Goal: Book appointment/travel/reservation

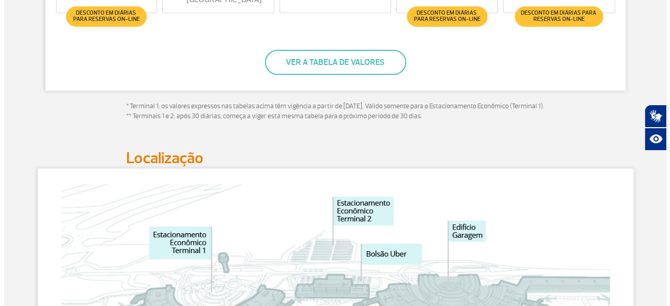
scroll to position [465, 0]
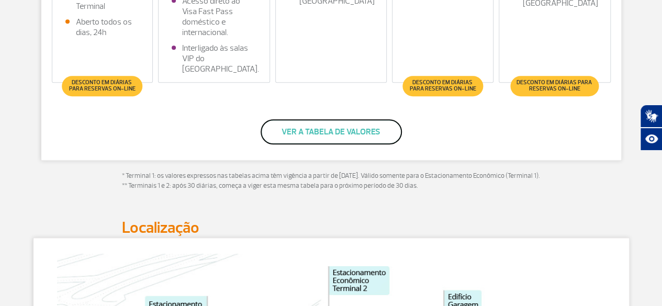
click at [358, 133] on button "Ver a tabela de valores" at bounding box center [331, 131] width 141 height 25
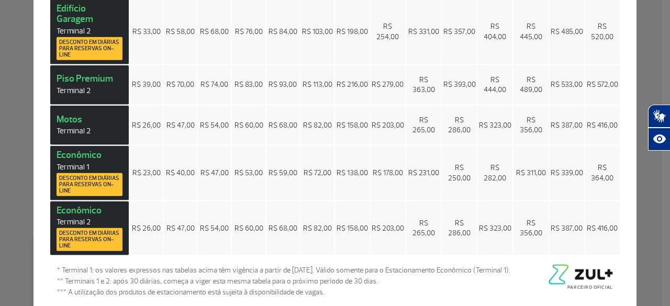
scroll to position [0, 0]
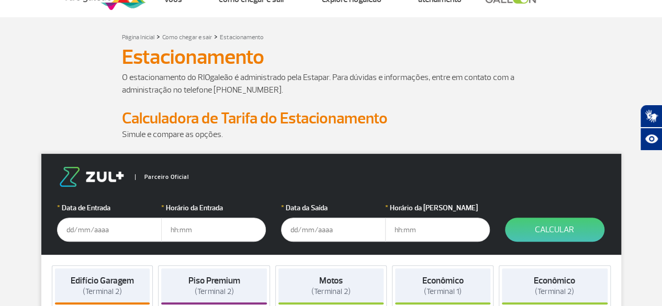
scroll to position [42, 0]
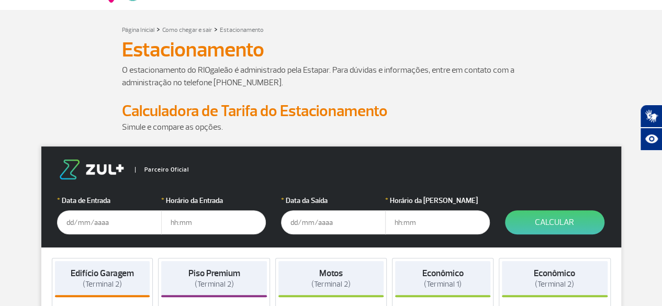
click at [66, 223] on input "text" at bounding box center [109, 222] width 105 height 24
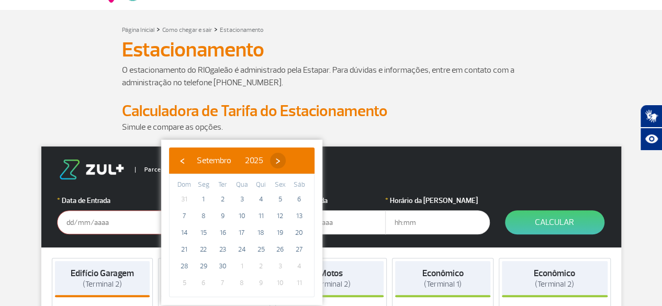
click at [286, 160] on span "›" at bounding box center [278, 161] width 16 height 16
click at [296, 217] on span "11" at bounding box center [299, 216] width 17 height 17
type input "[DATE]"
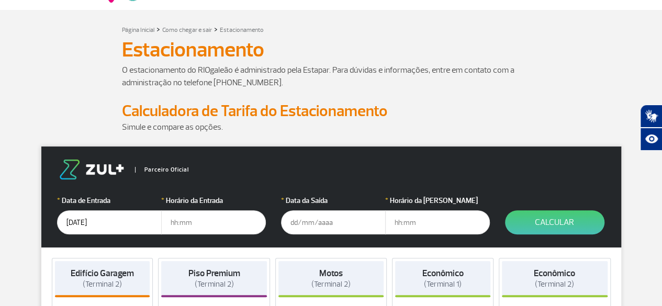
click at [171, 222] on input "text" at bounding box center [213, 222] width 105 height 24
type input "09:00"
click at [289, 222] on input "text" at bounding box center [333, 222] width 105 height 24
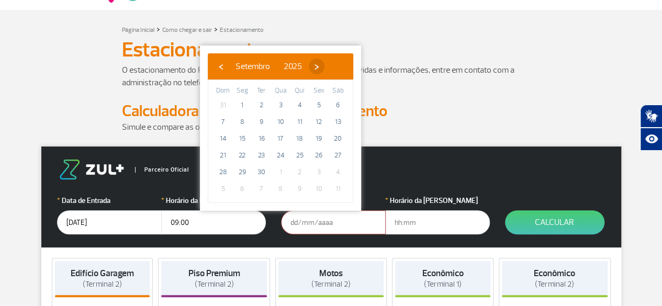
click at [324, 66] on span "›" at bounding box center [317, 67] width 16 height 16
click at [337, 154] on span "25" at bounding box center [338, 155] width 17 height 17
type input "25/10/2025"
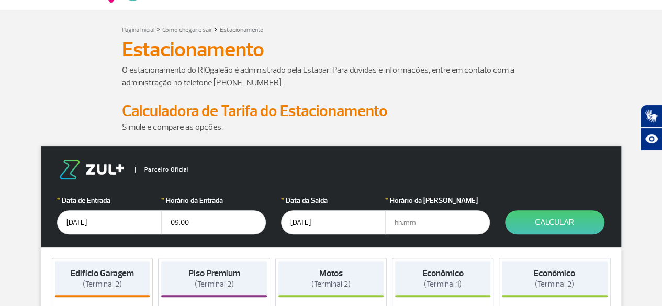
click at [393, 223] on input "text" at bounding box center [437, 222] width 105 height 24
type input "09:00"
click at [558, 226] on button "Calcular" at bounding box center [554, 222] width 99 height 24
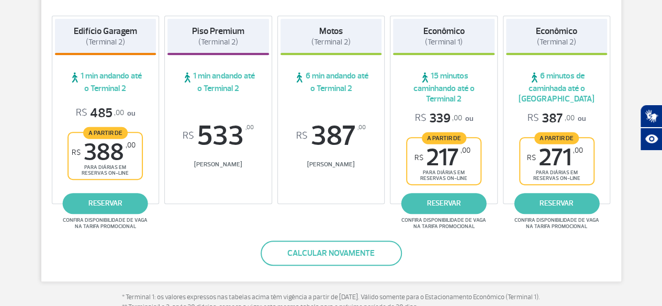
scroll to position [209, 0]
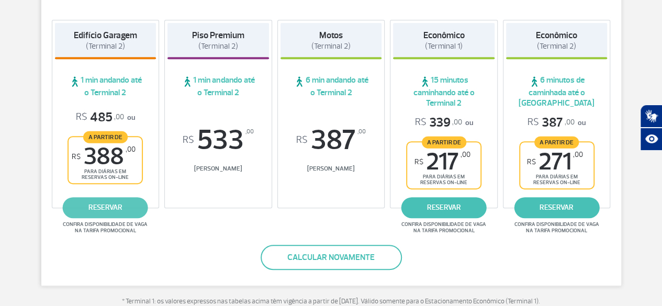
click at [108, 206] on link "reservar" at bounding box center [105, 207] width 85 height 21
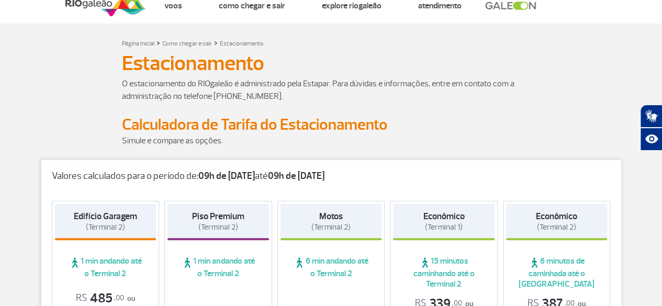
scroll to position [0, 0]
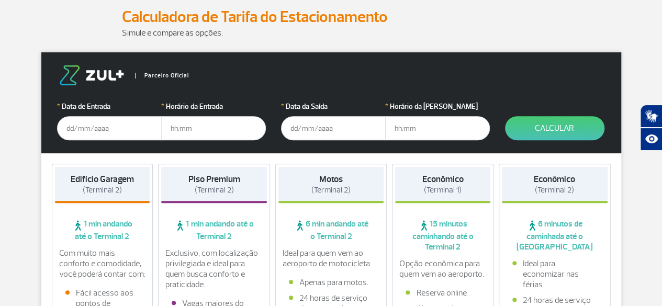
scroll to position [147, 0]
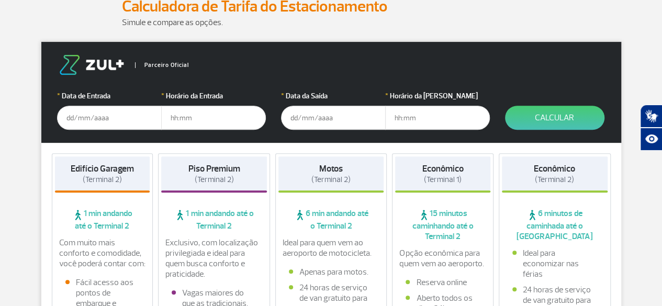
click at [66, 116] on input "text" at bounding box center [109, 118] width 105 height 24
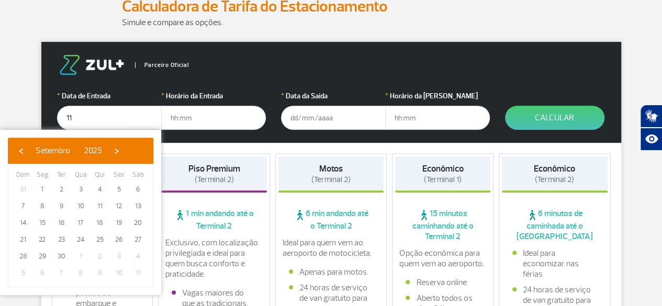
type input "1"
click at [125, 148] on span "›" at bounding box center [117, 151] width 16 height 16
click at [134, 207] on span "11" at bounding box center [138, 206] width 17 height 17
type input "[DATE]"
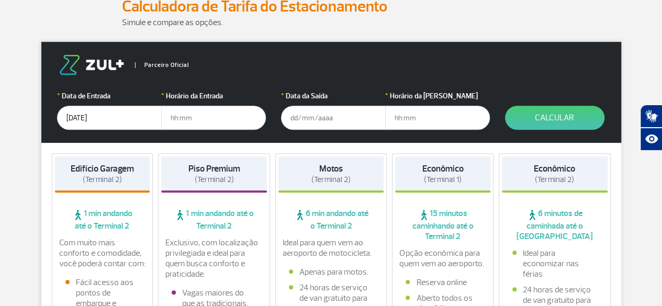
click at [171, 118] on input "text" at bounding box center [213, 118] width 105 height 24
type input "15:00"
click at [289, 117] on input "text" at bounding box center [333, 118] width 105 height 24
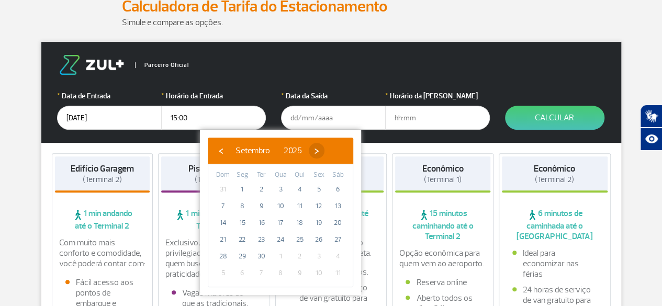
click at [324, 146] on span "›" at bounding box center [317, 151] width 16 height 16
click at [219, 257] on span "26" at bounding box center [223, 256] width 17 height 17
type input "[DATE]"
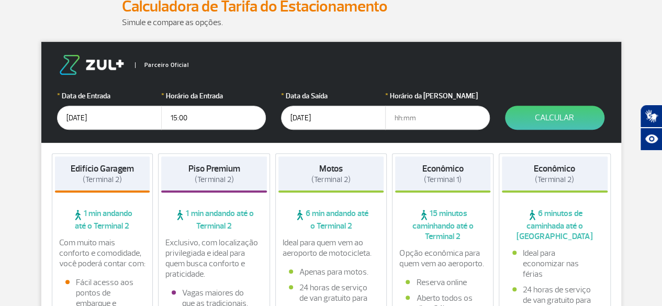
click at [393, 118] on input "text" at bounding box center [437, 118] width 105 height 24
type input "11:00"
click at [534, 122] on button "Calcular" at bounding box center [554, 118] width 99 height 24
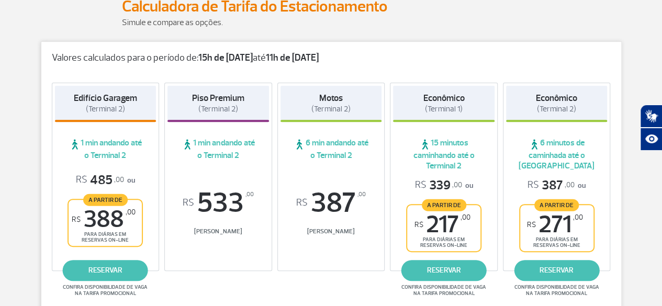
scroll to position [167, 0]
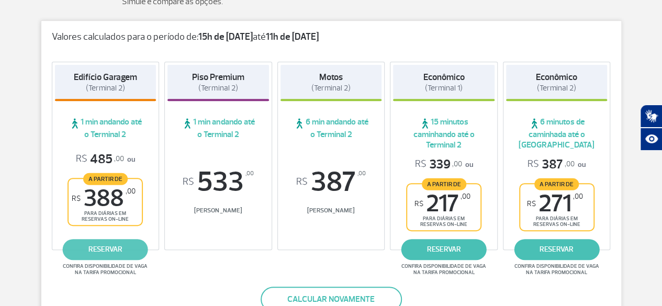
click at [119, 249] on link "reservar" at bounding box center [105, 249] width 85 height 21
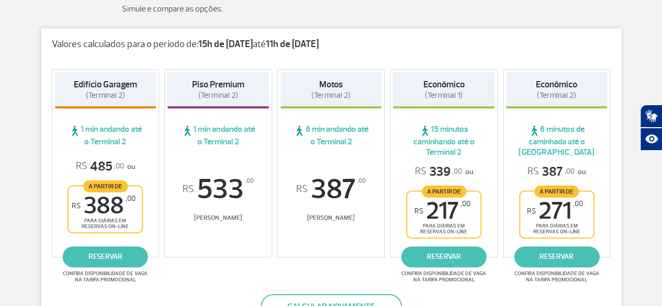
scroll to position [174, 0]
